Goal: Communication & Community: Answer question/provide support

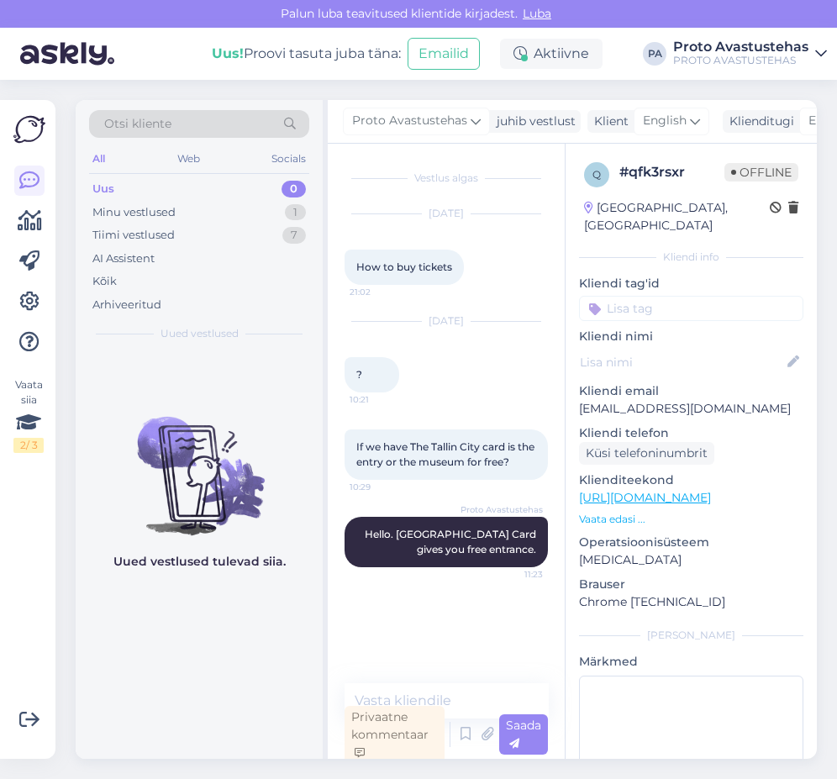
scroll to position [5, 0]
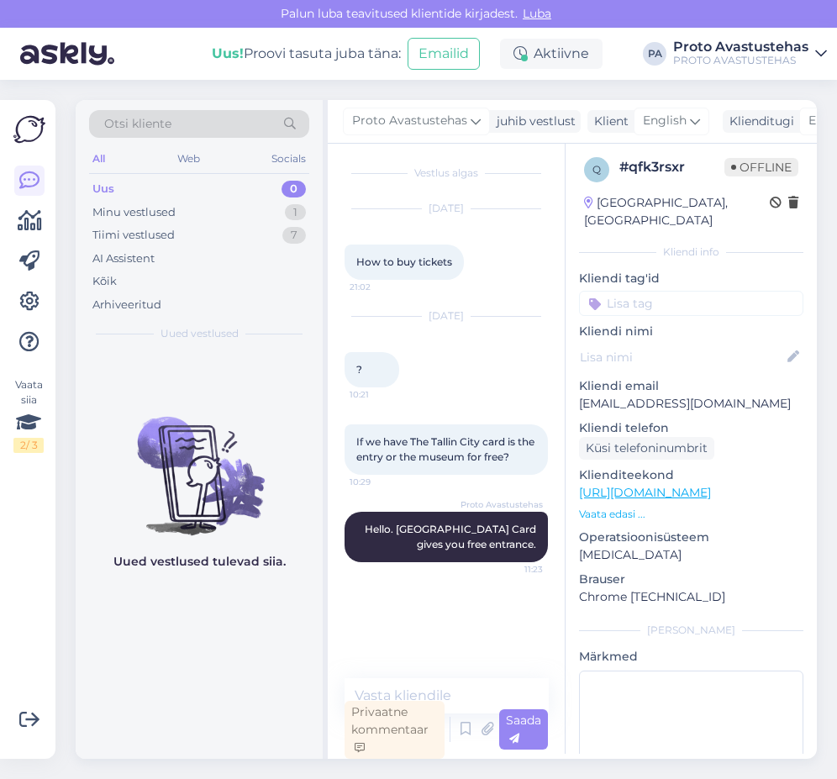
click at [104, 186] on div "Uus" at bounding box center [103, 189] width 22 height 17
click at [128, 212] on div "Minu vestlused" at bounding box center [133, 212] width 83 height 17
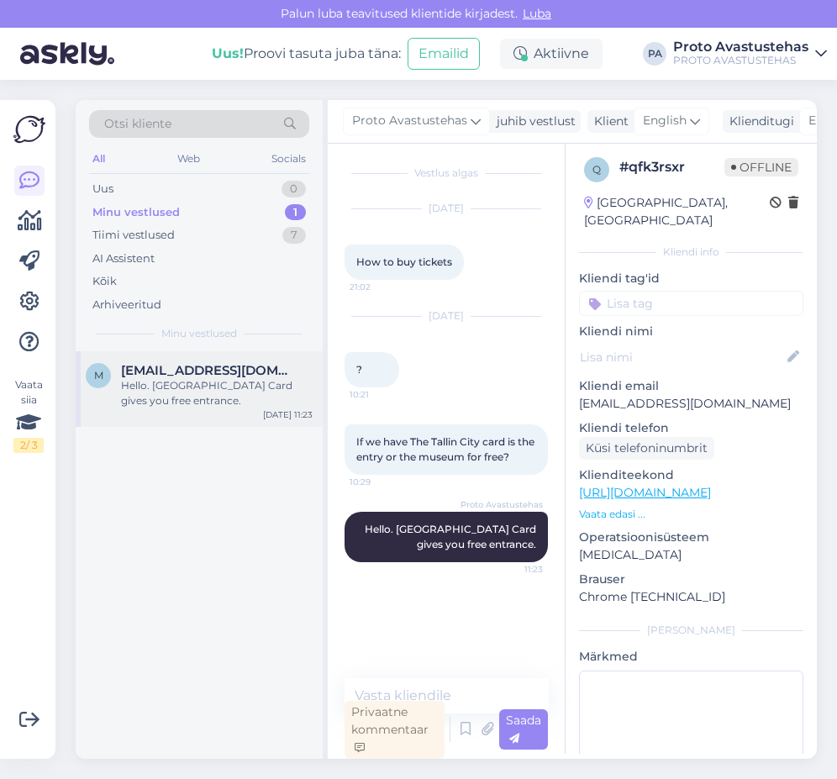
click at [166, 390] on div "Hello. [GEOGRAPHIC_DATA] Card gives you free entrance." at bounding box center [217, 393] width 192 height 30
click at [99, 191] on div "Uus" at bounding box center [102, 189] width 21 height 17
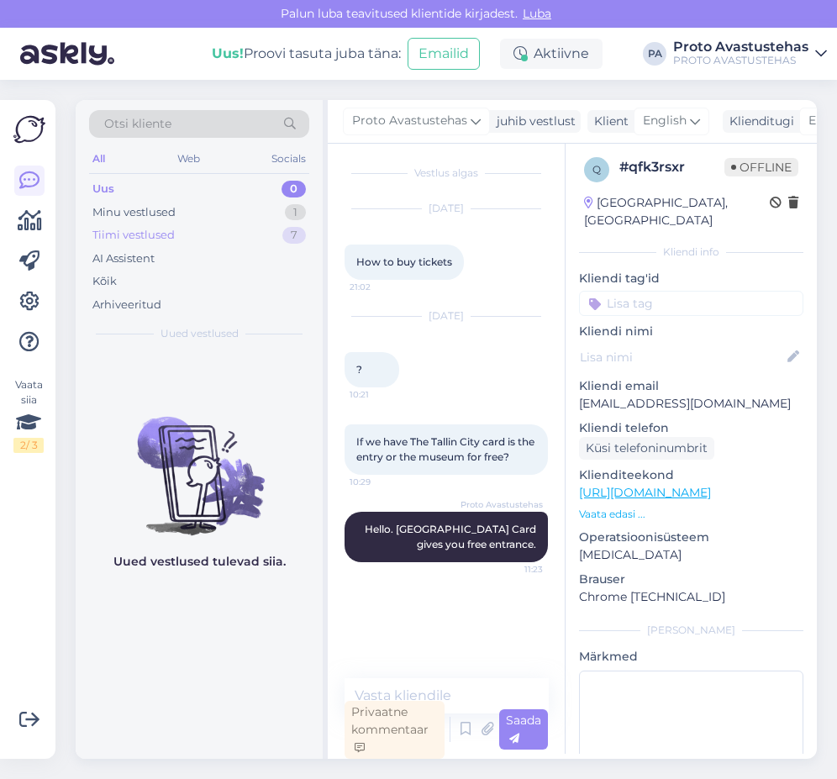
click at [115, 233] on div "Tiimi vestlused" at bounding box center [133, 235] width 82 height 17
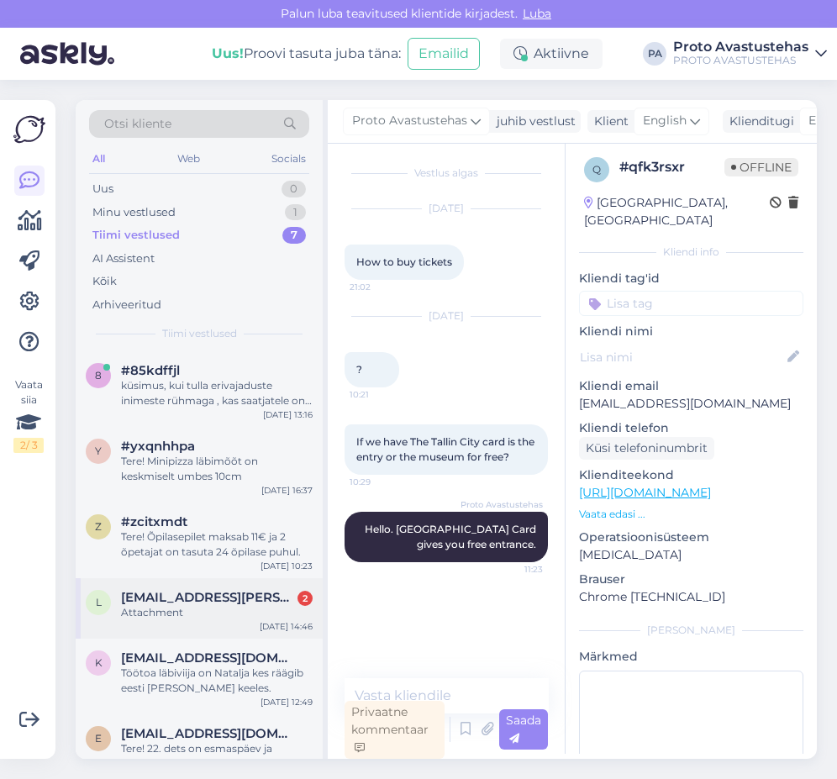
click at [166, 605] on div "Attachment" at bounding box center [217, 612] width 192 height 15
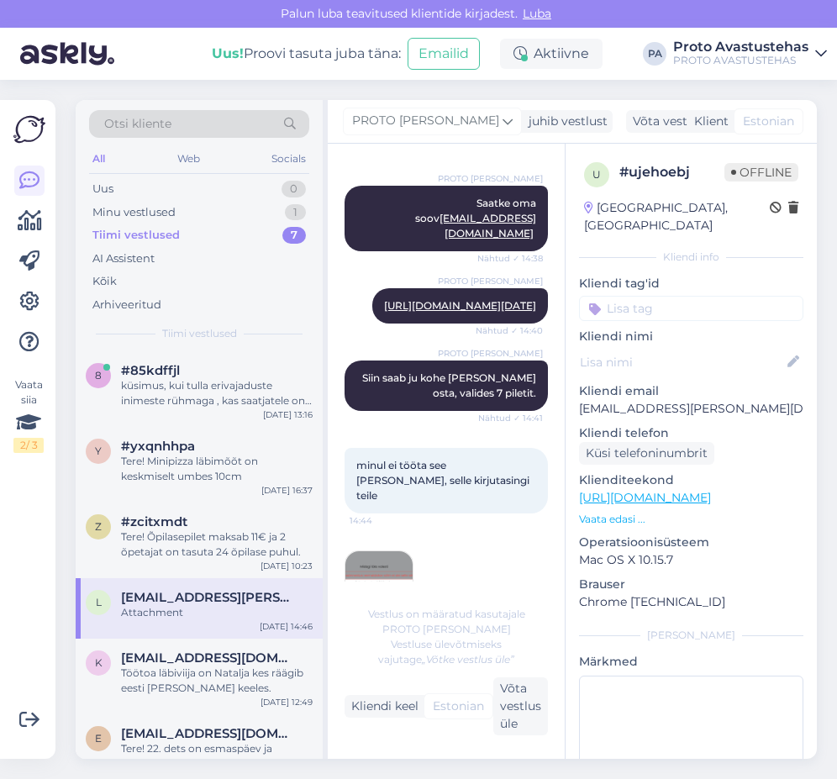
scroll to position [2510, 0]
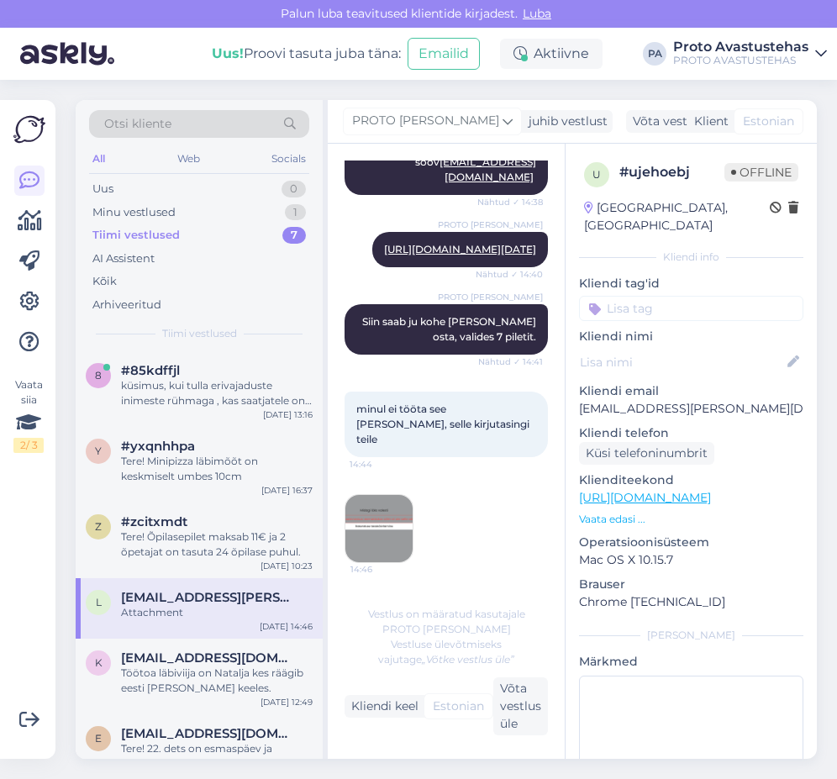
click at [367, 508] on img at bounding box center [379, 528] width 67 height 67
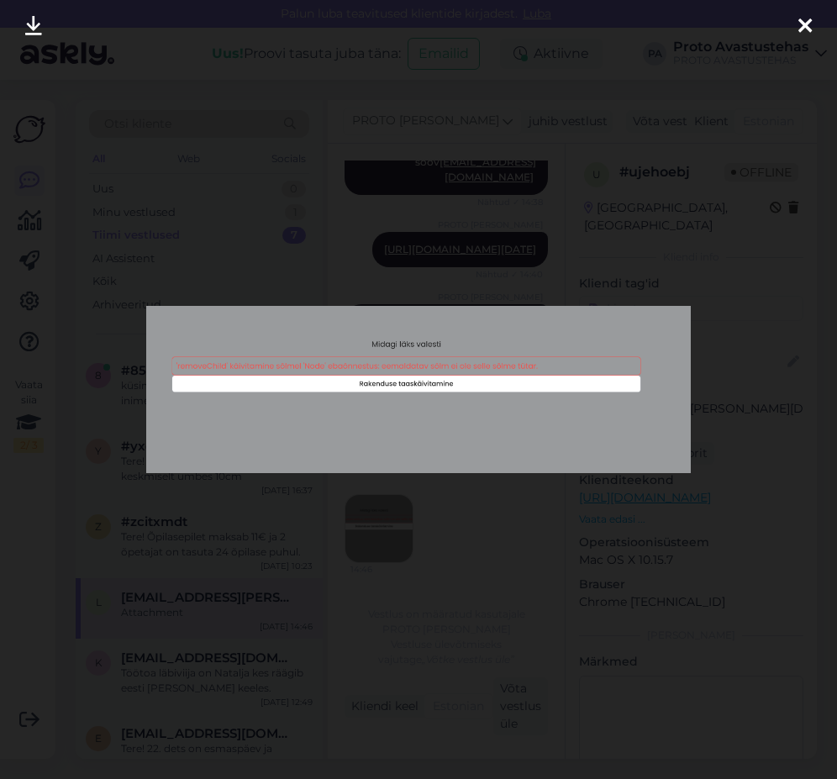
click at [807, 24] on icon at bounding box center [805, 27] width 13 height 22
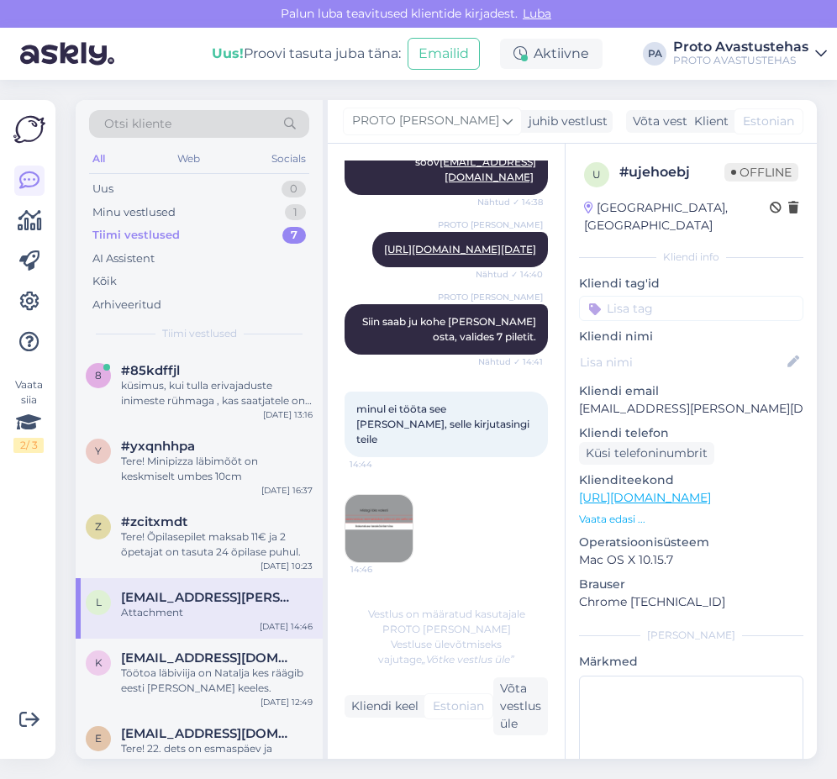
click at [374, 517] on img at bounding box center [379, 528] width 67 height 67
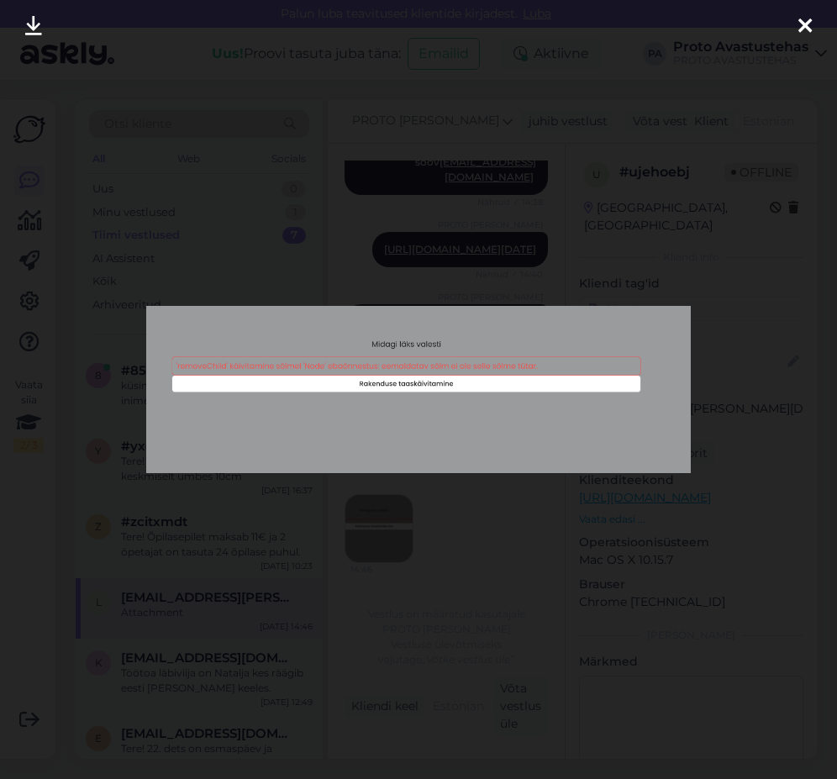
click at [804, 23] on icon at bounding box center [805, 27] width 13 height 22
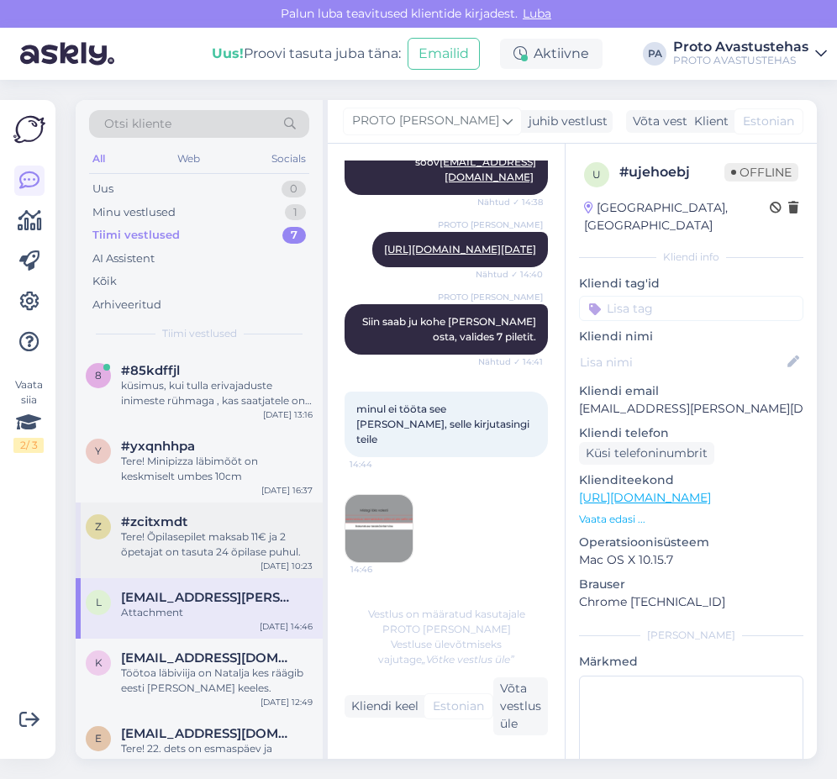
click at [164, 544] on div "Tere! Õpilasepilet maksab 11€ ja 2 õpetajat on tasuta 24 õpilase puhul." at bounding box center [217, 545] width 192 height 30
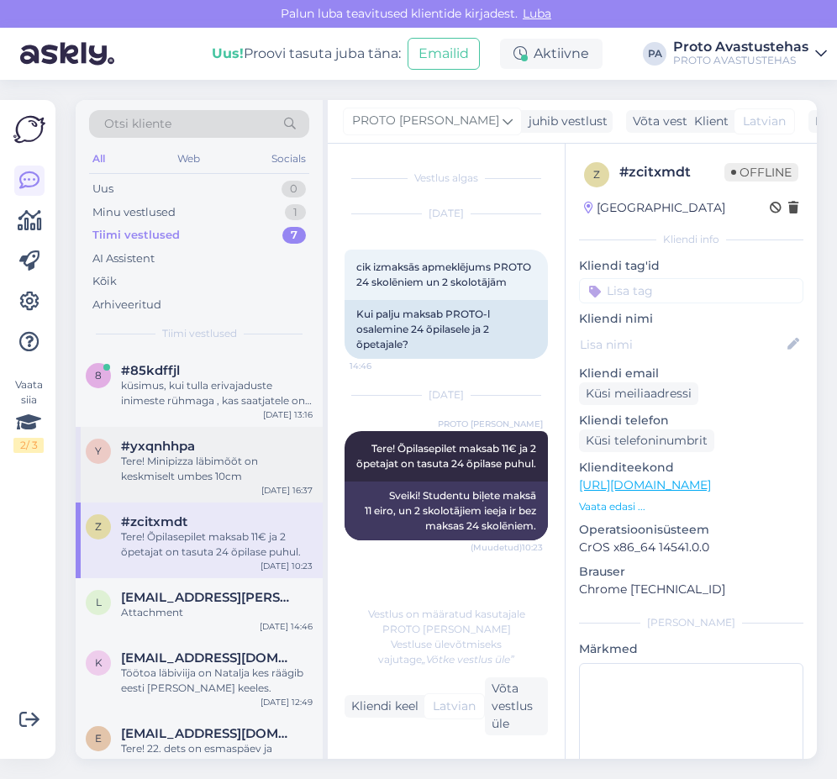
click at [192, 451] on span "#yxqnhhpa" at bounding box center [158, 446] width 74 height 15
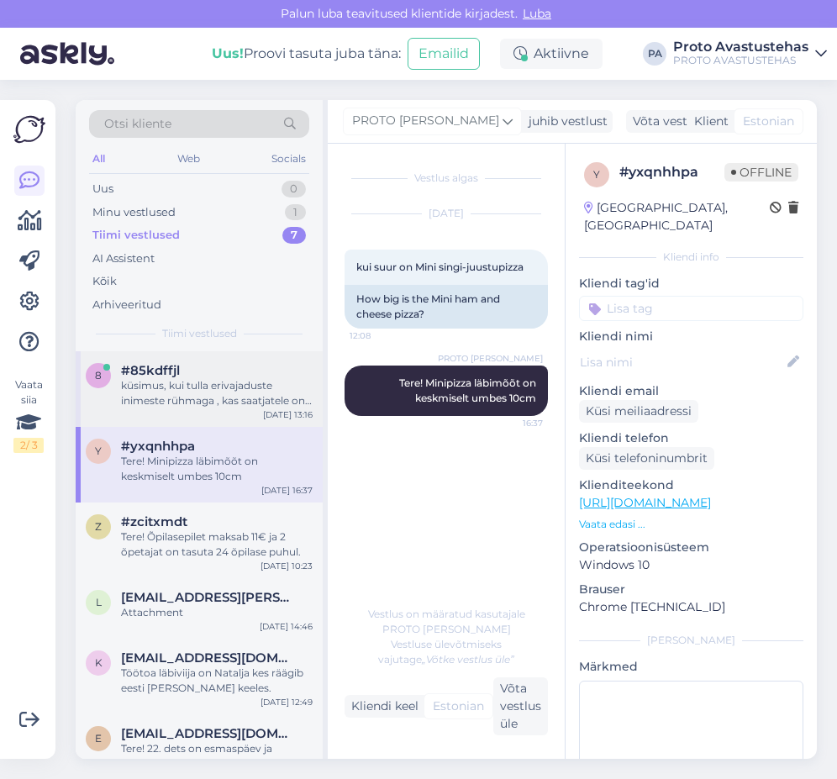
click at [211, 384] on div "küsimus, kui tulla erivajaduste inimeste rühmaga , kas saatjatele on vaja samut…" at bounding box center [217, 393] width 192 height 30
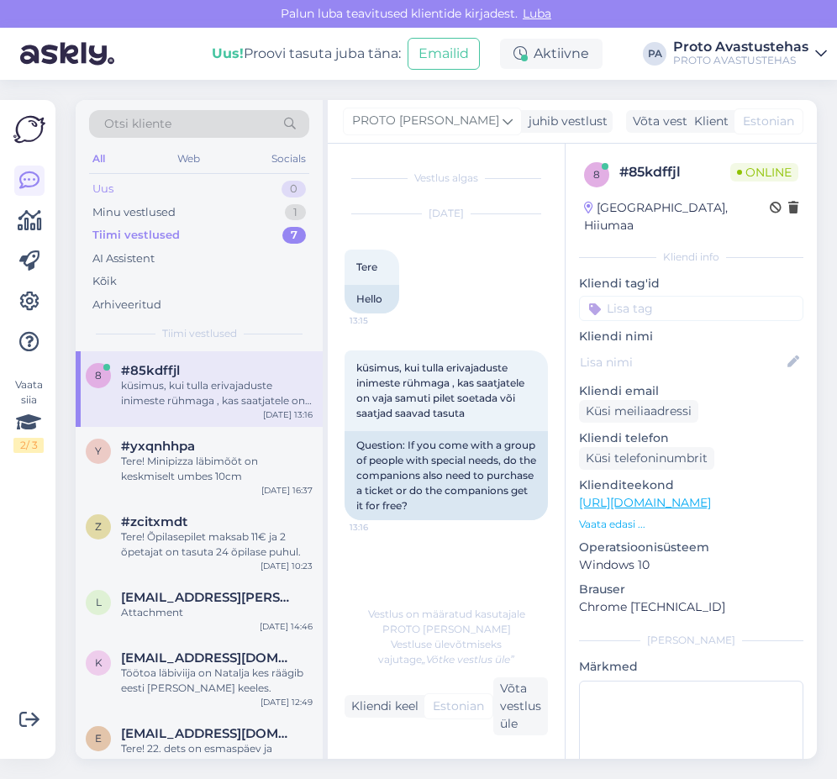
click at [113, 186] on div "Uus" at bounding box center [102, 189] width 21 height 17
